Goal: Entertainment & Leisure: Consume media (video, audio)

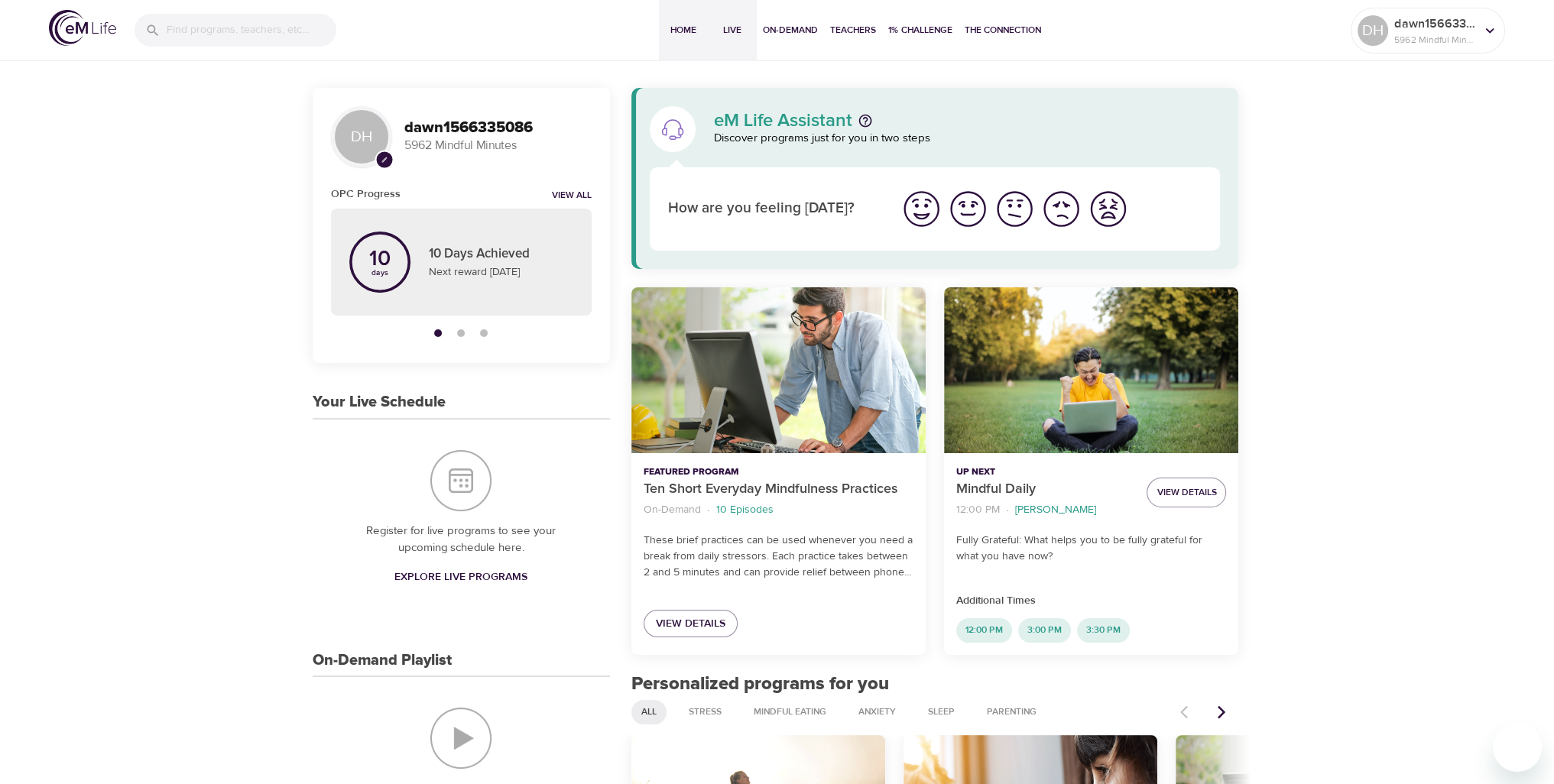
click at [731, 30] on span "Live" at bounding box center [732, 30] width 36 height 16
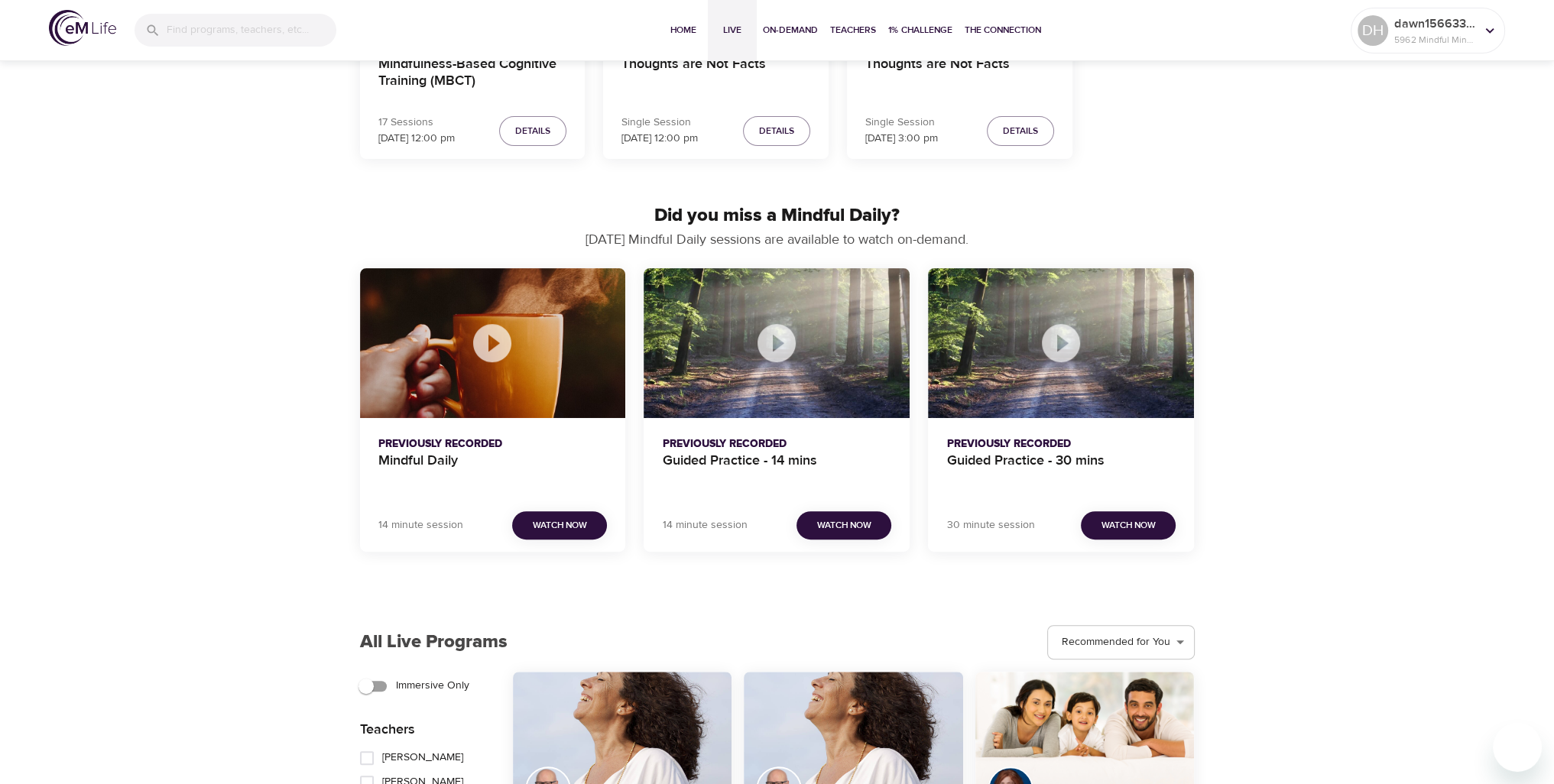
scroll to position [687, 0]
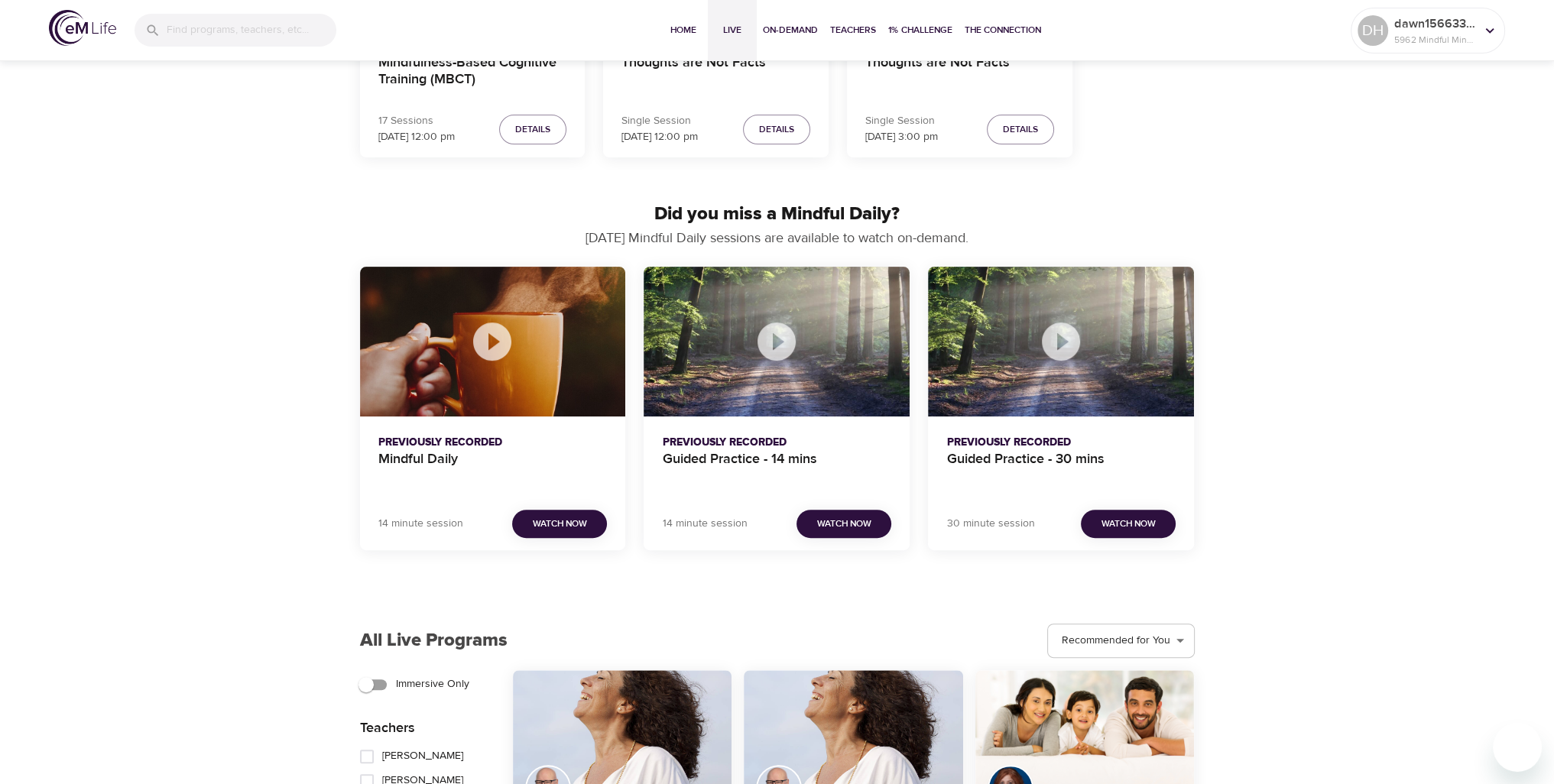
click at [551, 386] on div "Mindful Daily" at bounding box center [493, 341] width 266 height 150
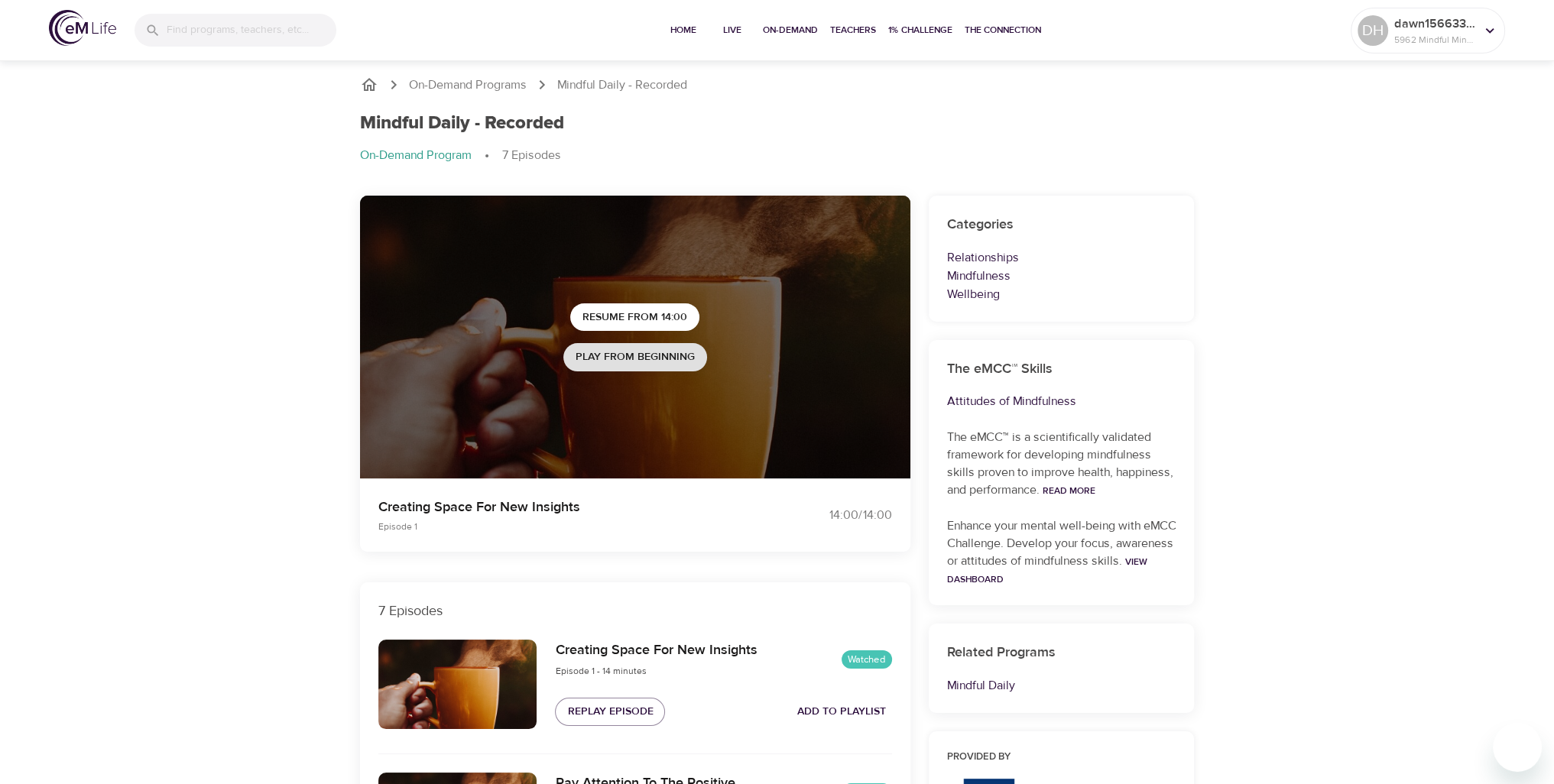
click at [628, 363] on span "Play from beginning" at bounding box center [635, 357] width 119 height 19
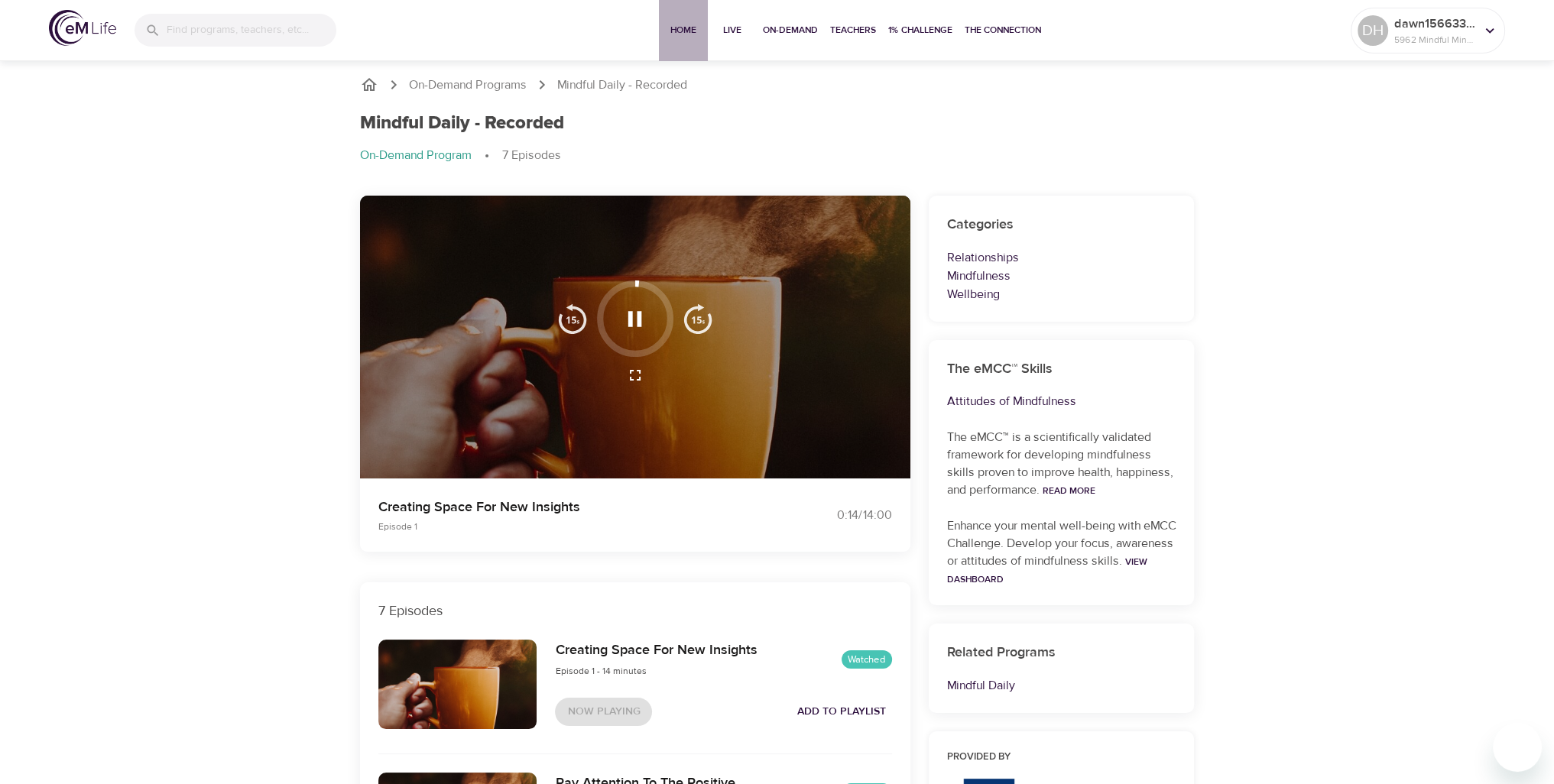
click at [687, 25] on span "Home" at bounding box center [683, 30] width 36 height 16
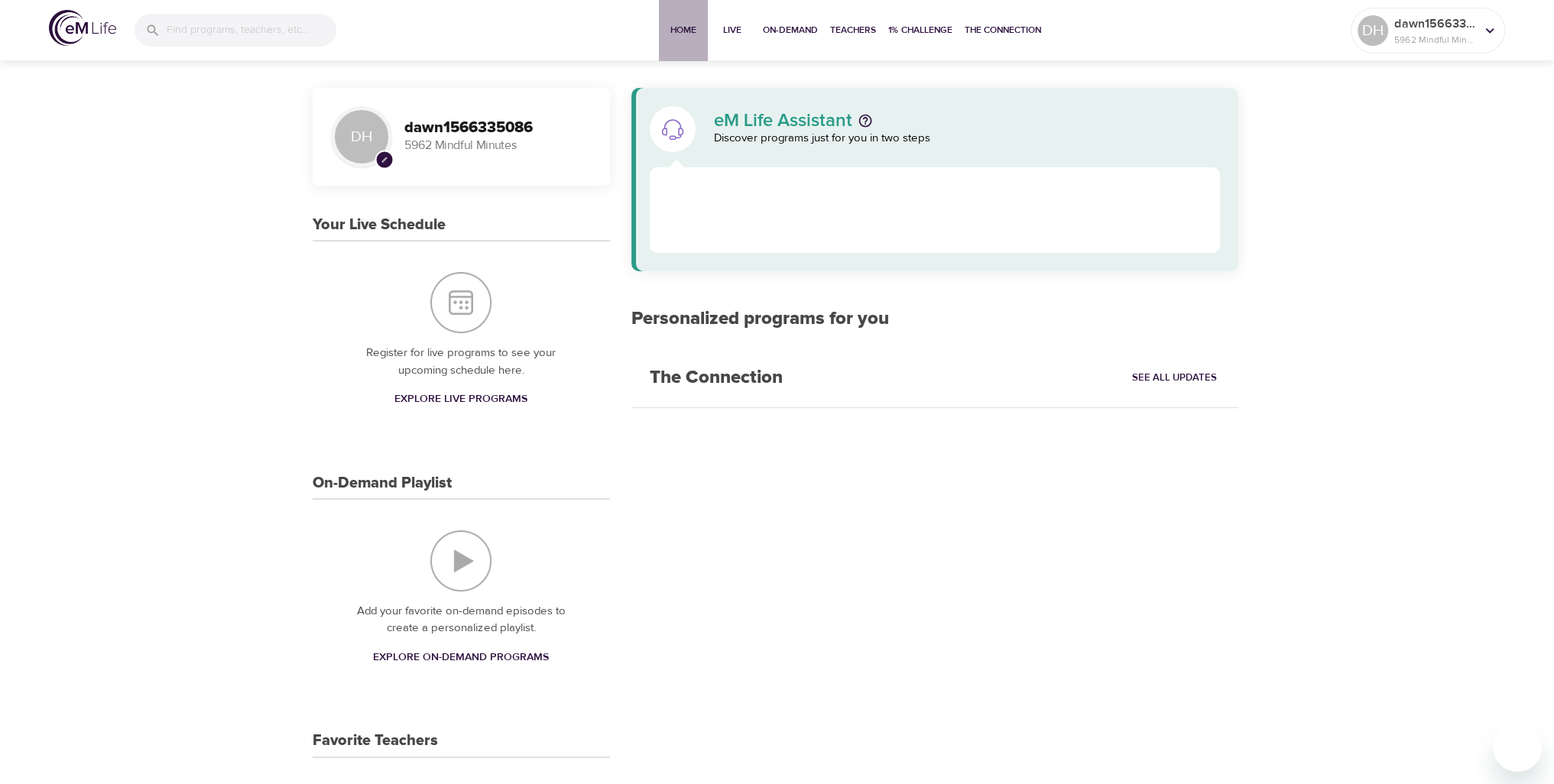
click at [687, 25] on span "Home" at bounding box center [683, 30] width 36 height 16
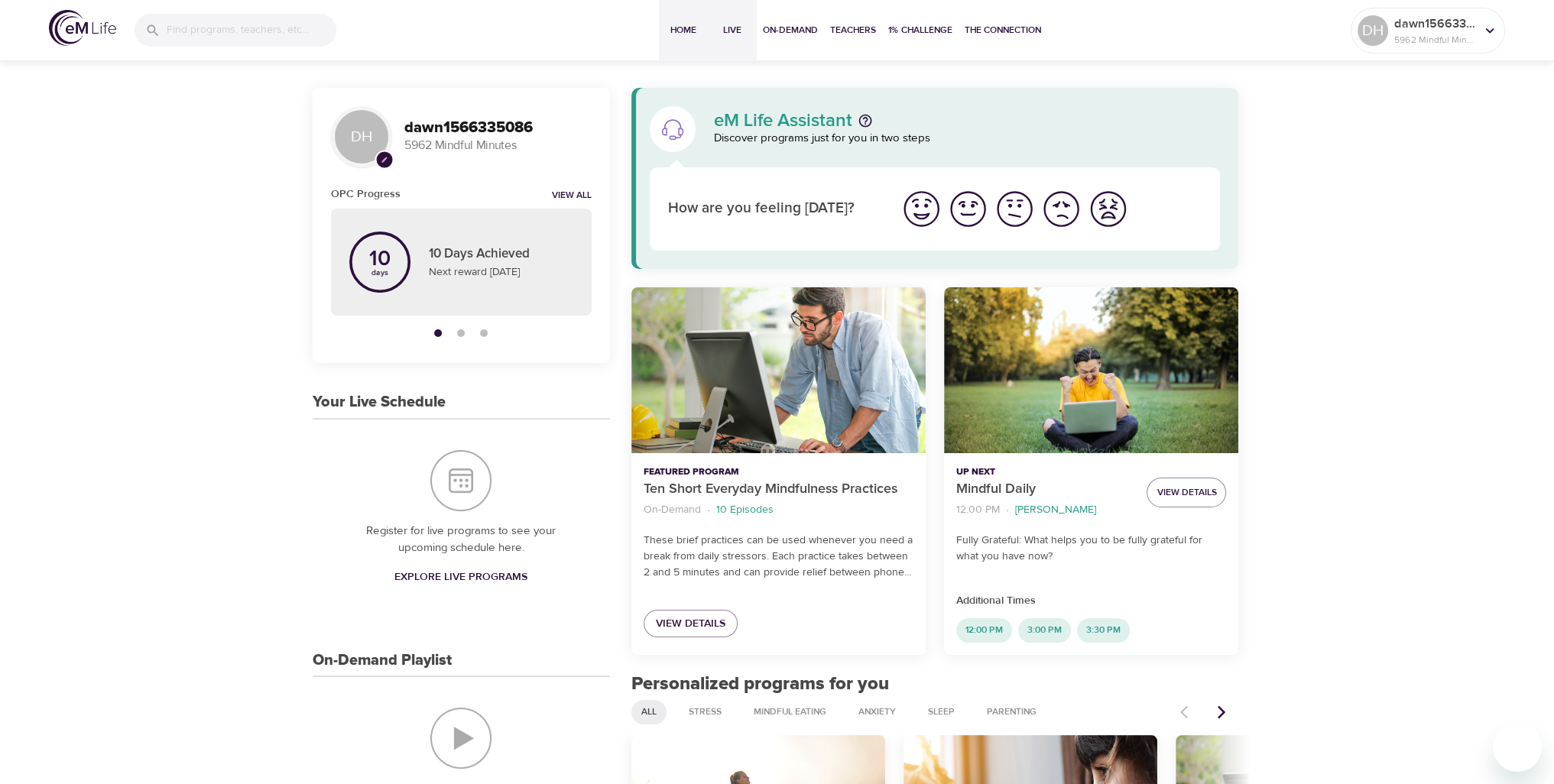
click at [721, 22] on span "Live" at bounding box center [732, 30] width 36 height 16
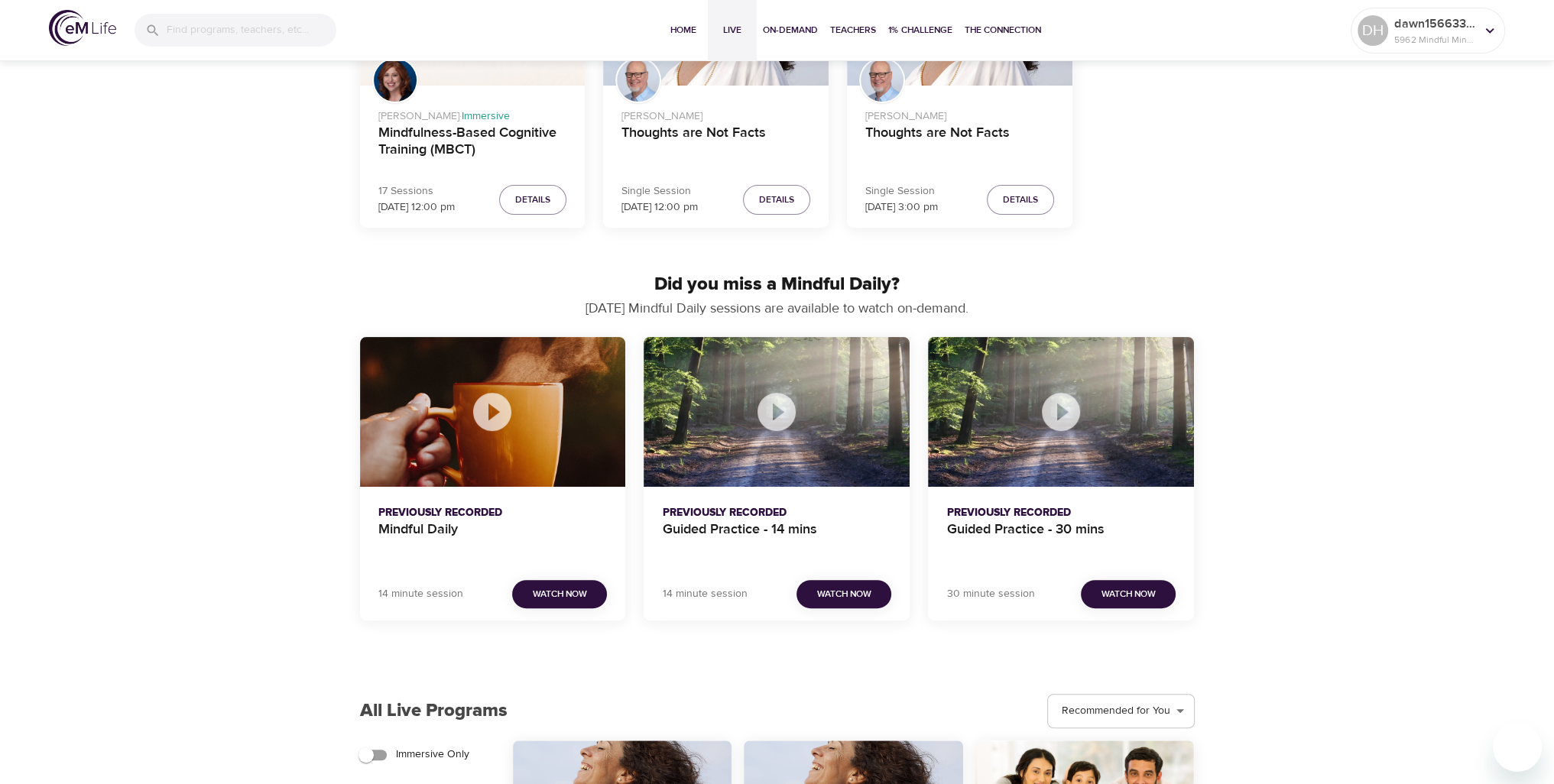
scroll to position [687, 0]
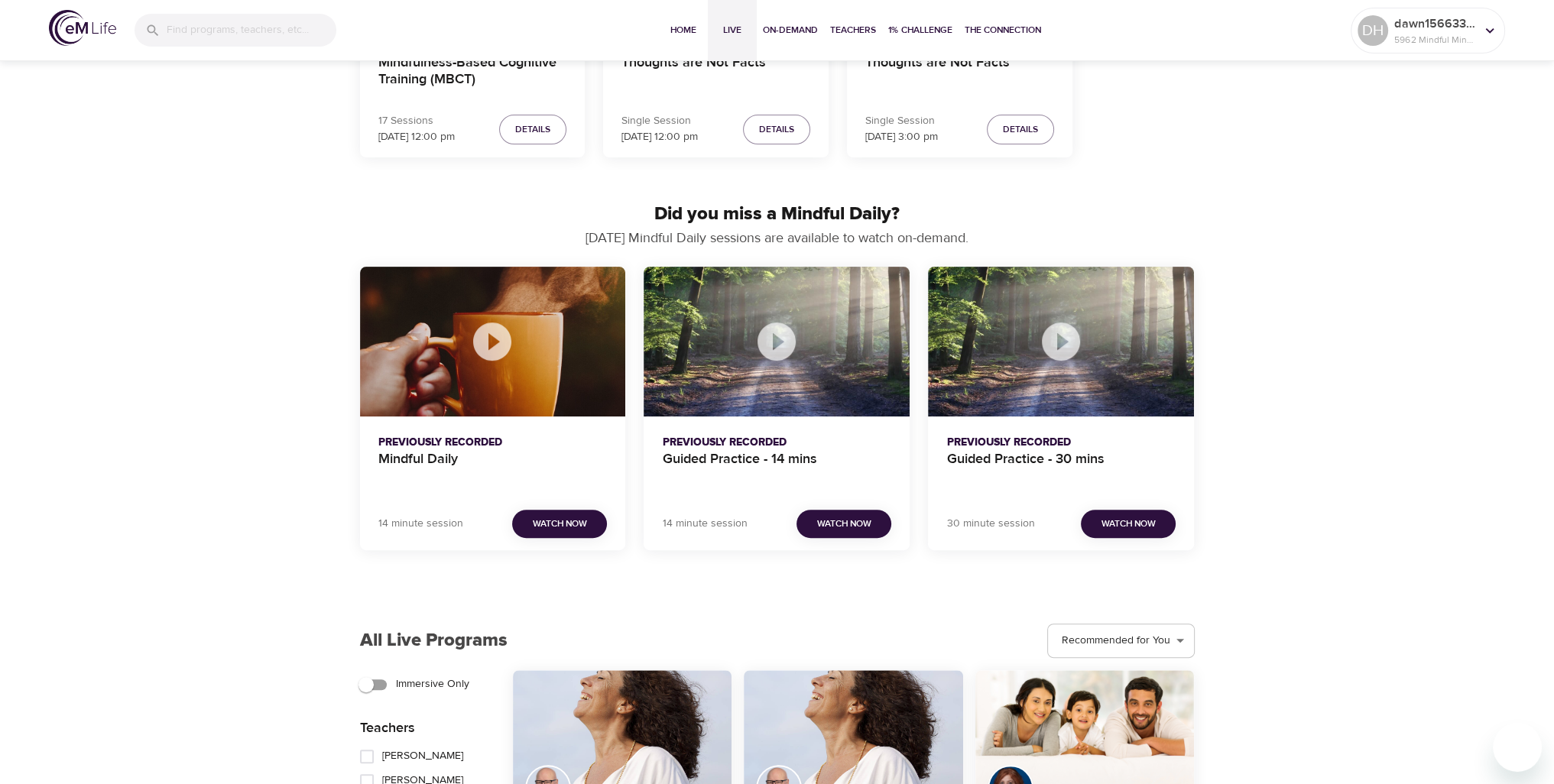
click at [496, 360] on icon "Mindful Daily" at bounding box center [493, 341] width 38 height 38
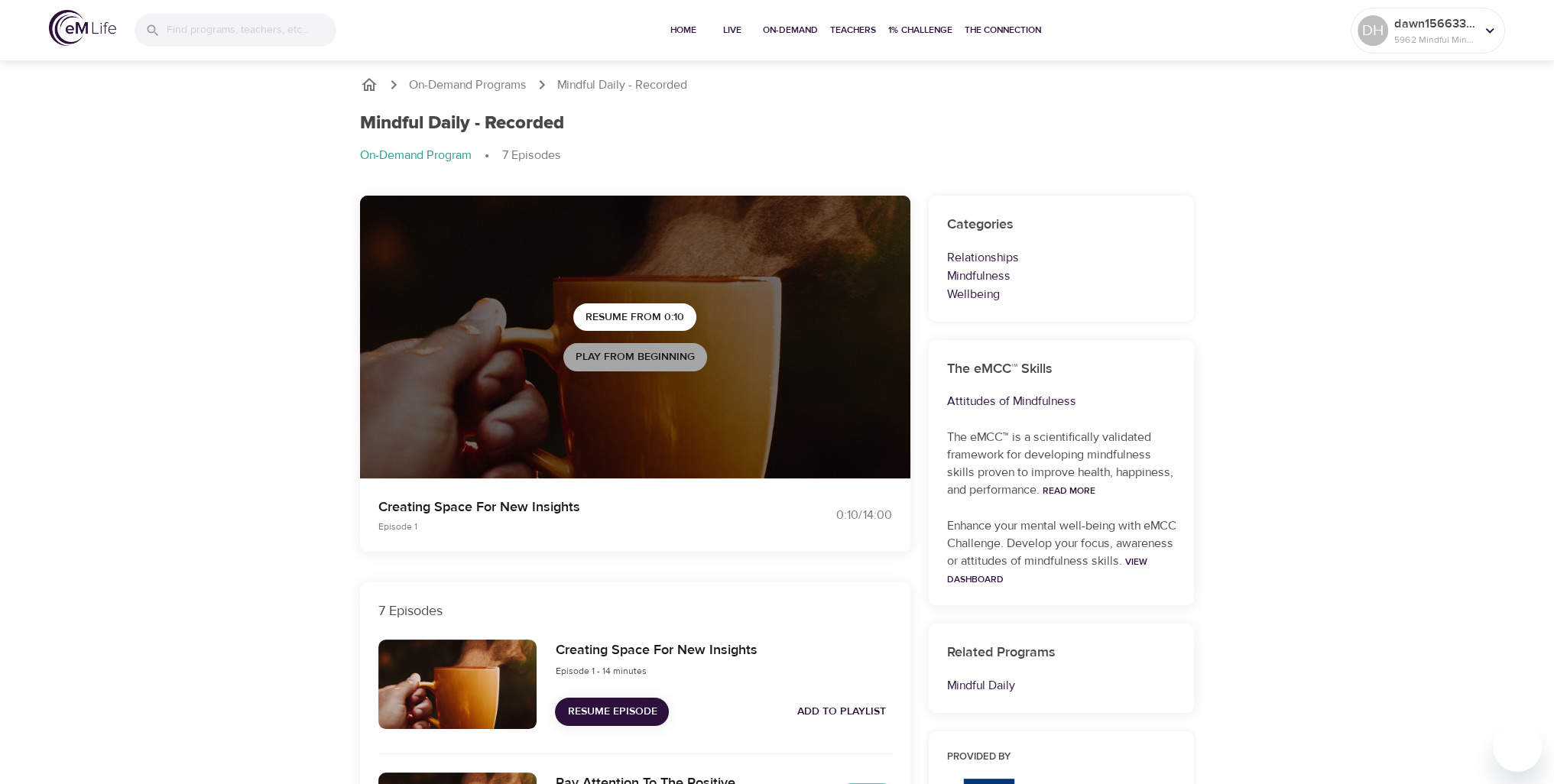
click at [632, 358] on span "Play from beginning" at bounding box center [635, 357] width 119 height 19
